Goal: Browse casually: Explore the website without a specific task or goal

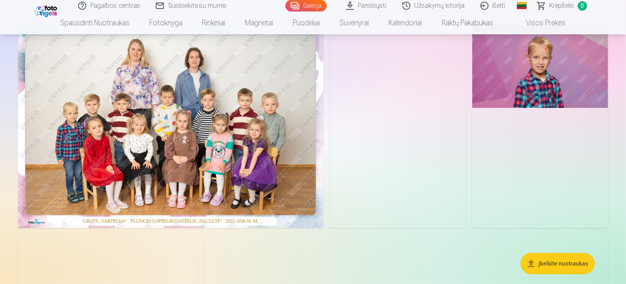
scroll to position [65, 0]
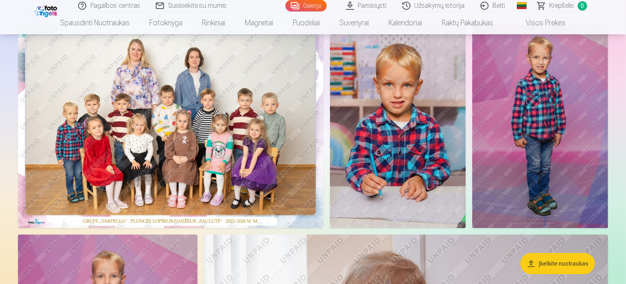
click at [277, 122] on img at bounding box center [170, 127] width 305 height 204
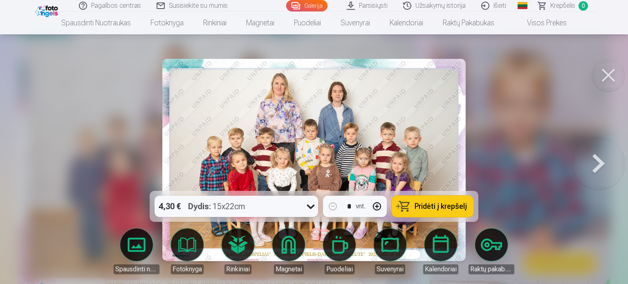
click at [594, 156] on button at bounding box center [598, 159] width 52 height 45
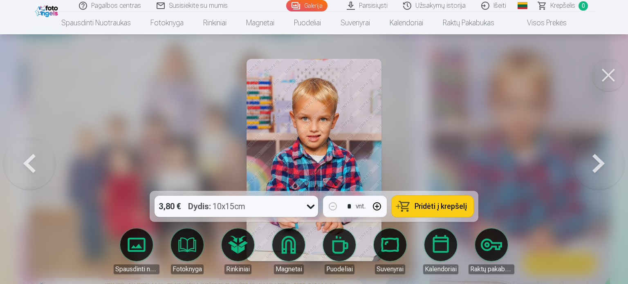
click at [23, 157] on button at bounding box center [29, 159] width 52 height 45
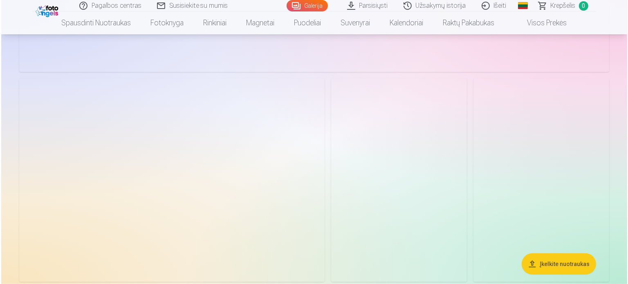
scroll to position [3382, 0]
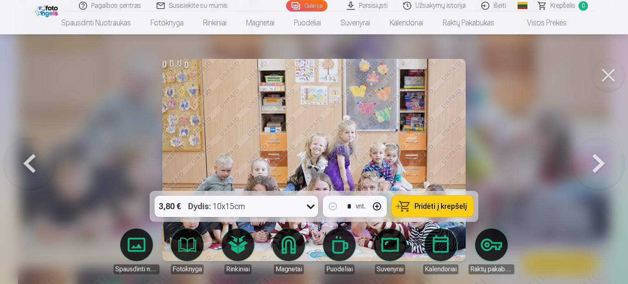
click at [596, 162] on button at bounding box center [598, 159] width 52 height 45
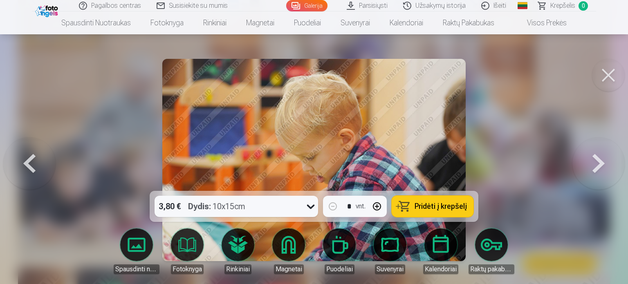
click at [23, 158] on button at bounding box center [29, 159] width 52 height 45
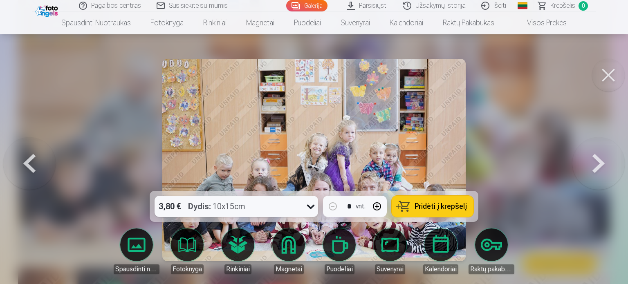
click at [25, 160] on button at bounding box center [29, 159] width 52 height 45
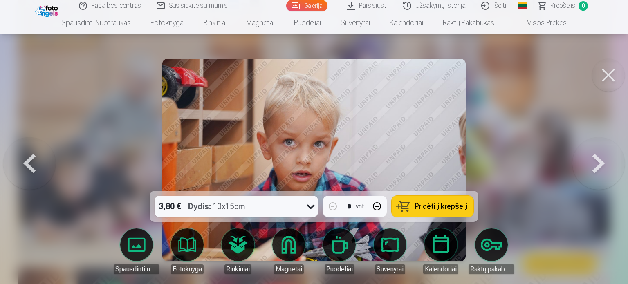
click at [25, 160] on button at bounding box center [29, 159] width 52 height 45
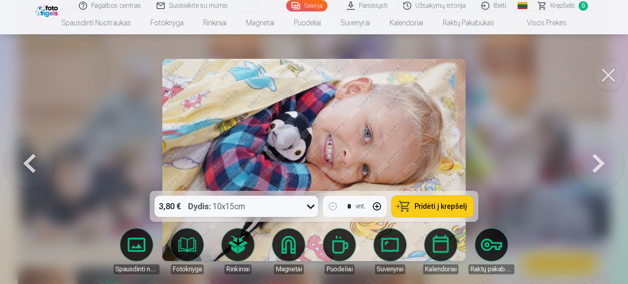
click at [25, 160] on button at bounding box center [29, 159] width 52 height 45
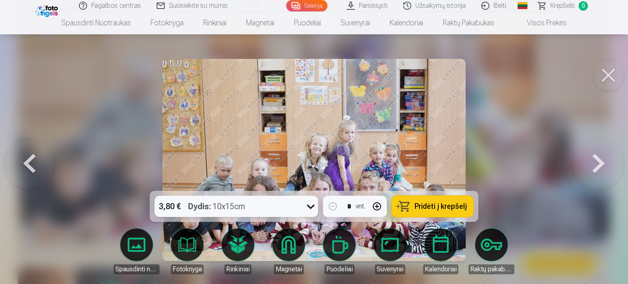
click at [616, 72] on button at bounding box center [608, 75] width 33 height 33
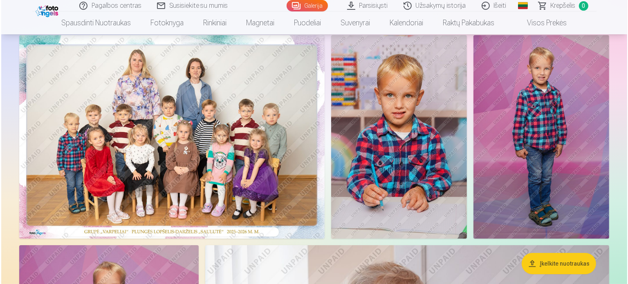
scroll to position [148, 0]
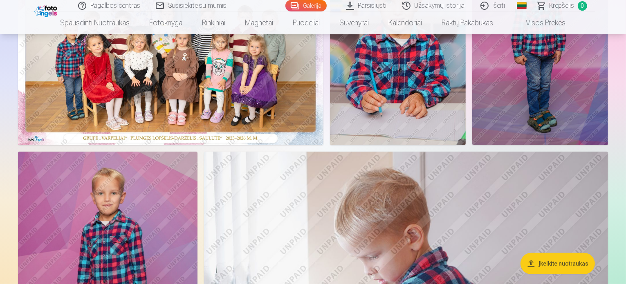
click at [218, 142] on img at bounding box center [170, 44] width 305 height 204
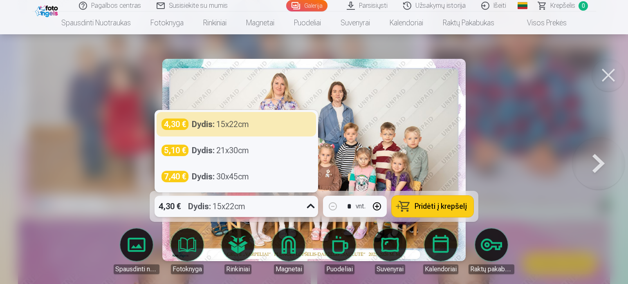
click at [308, 204] on icon at bounding box center [310, 206] width 13 height 13
